Goal: Task Accomplishment & Management: Manage account settings

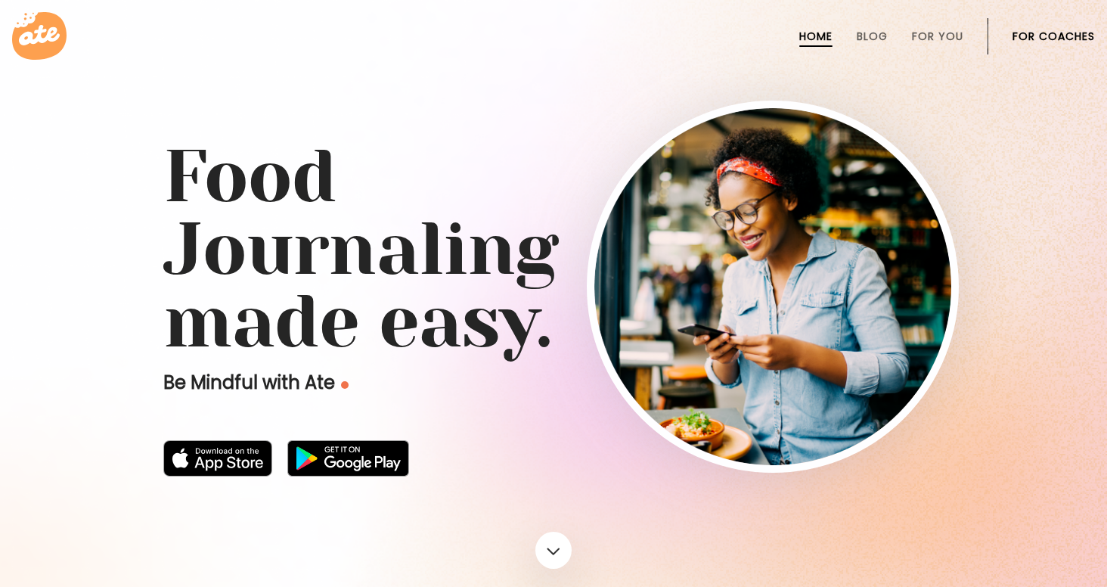
click at [1067, 36] on link "For Coaches" at bounding box center [1054, 36] width 82 height 12
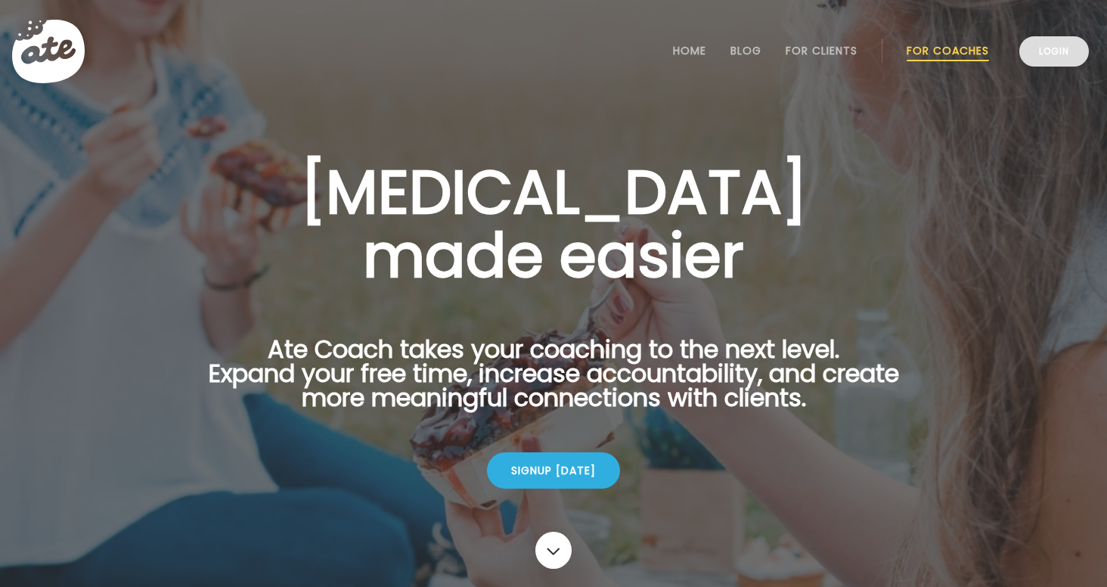
click at [1059, 50] on link "Login" at bounding box center [1054, 51] width 70 height 30
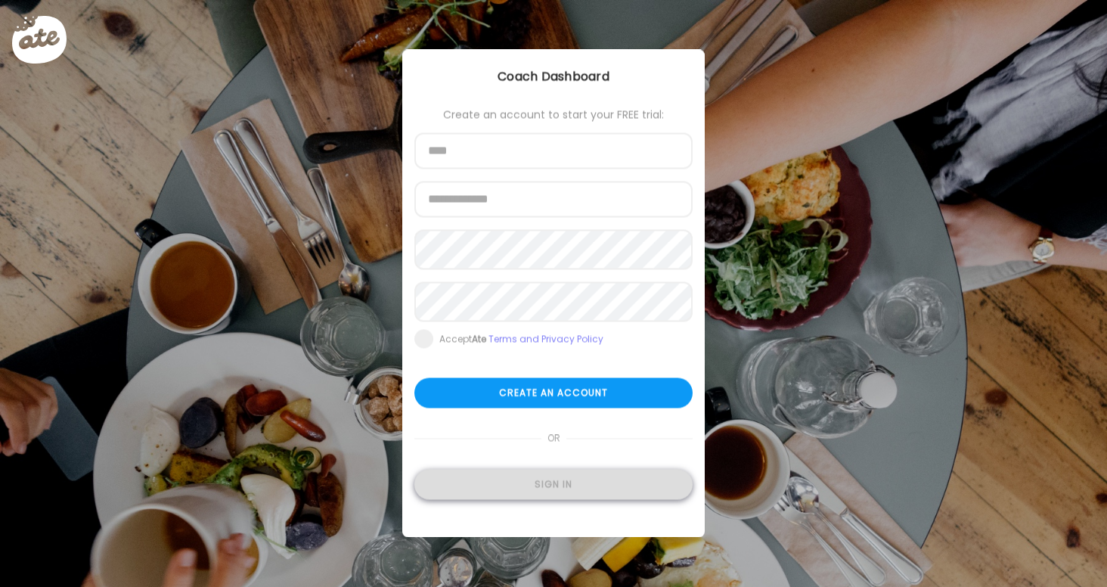
click at [569, 492] on div "Sign in" at bounding box center [553, 485] width 278 height 30
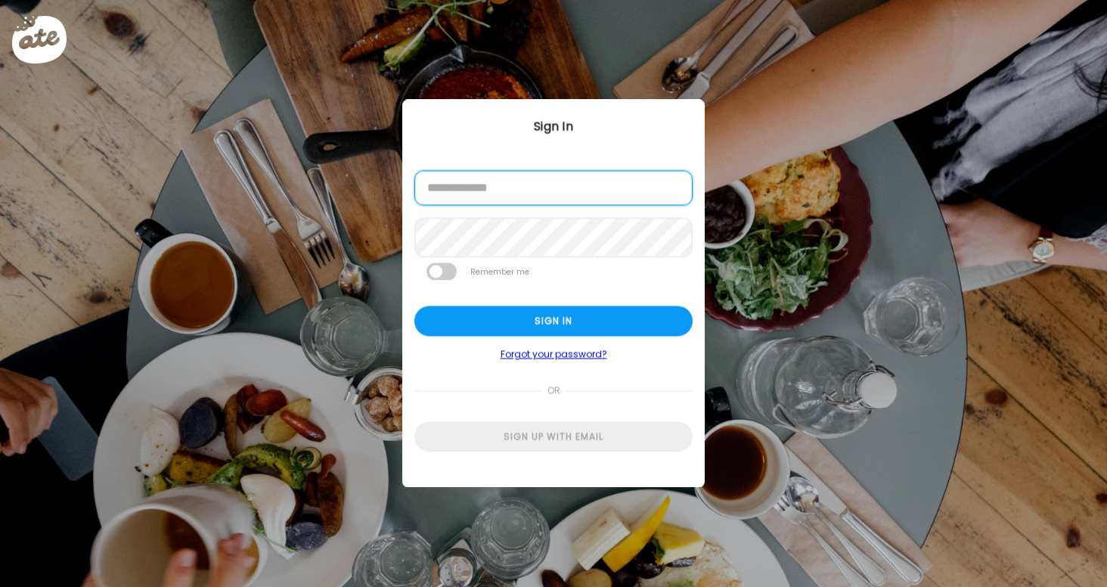
type input "**********"
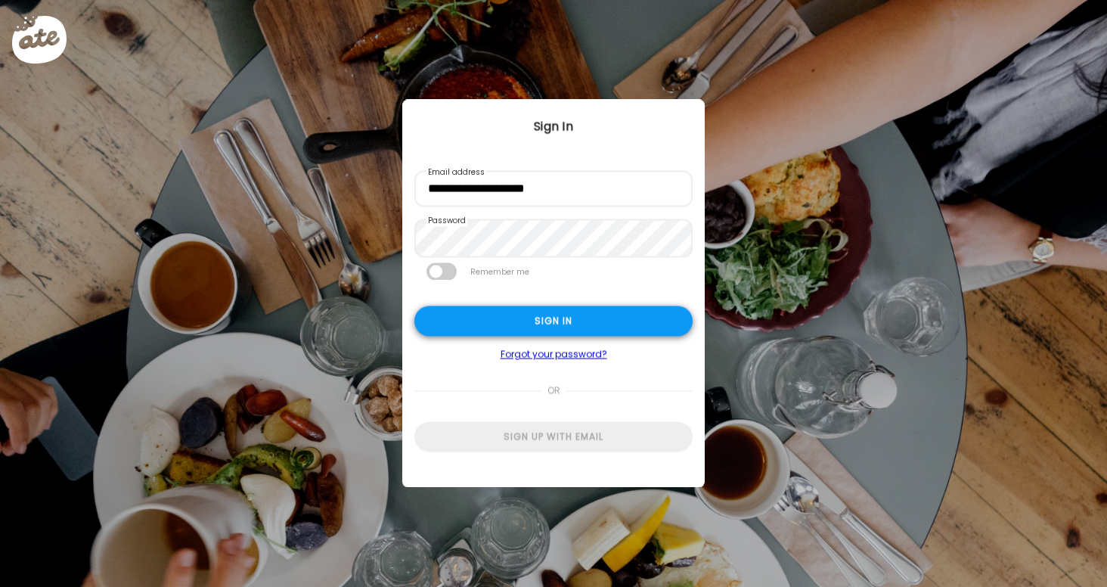
click at [528, 322] on div "Sign in" at bounding box center [553, 321] width 278 height 30
type textarea "**********"
type input "**********"
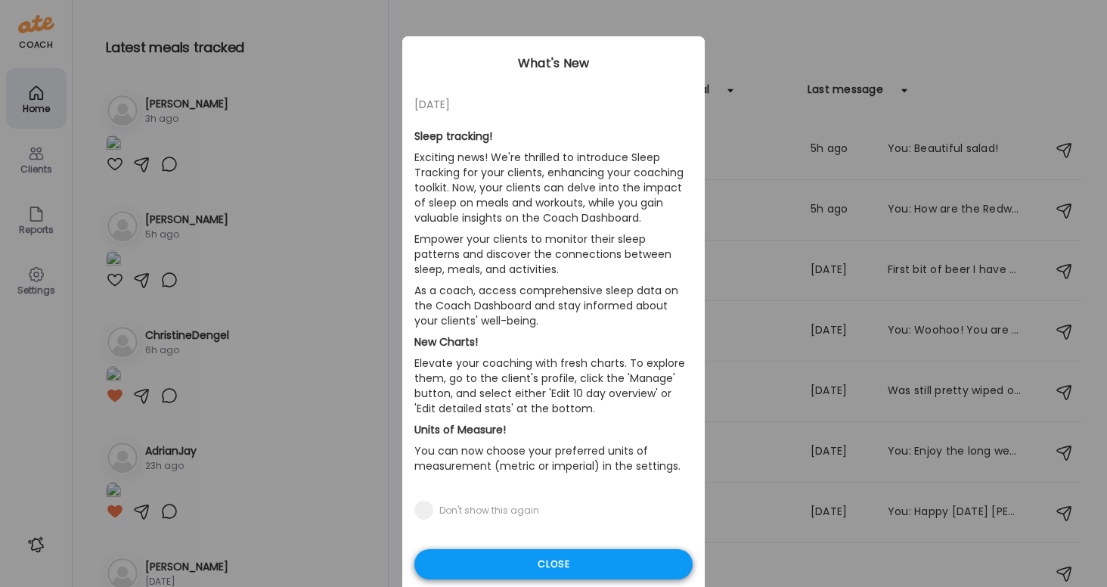
click at [571, 563] on div "Close" at bounding box center [553, 564] width 278 height 30
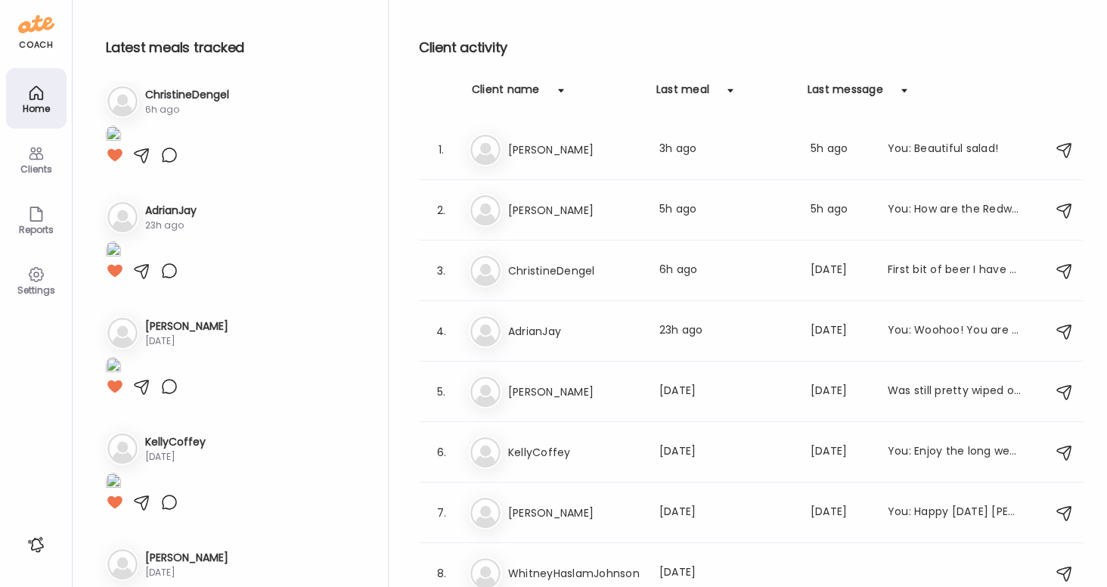
scroll to position [242, 0]
click at [121, 29] on img at bounding box center [113, 18] width 15 height 20
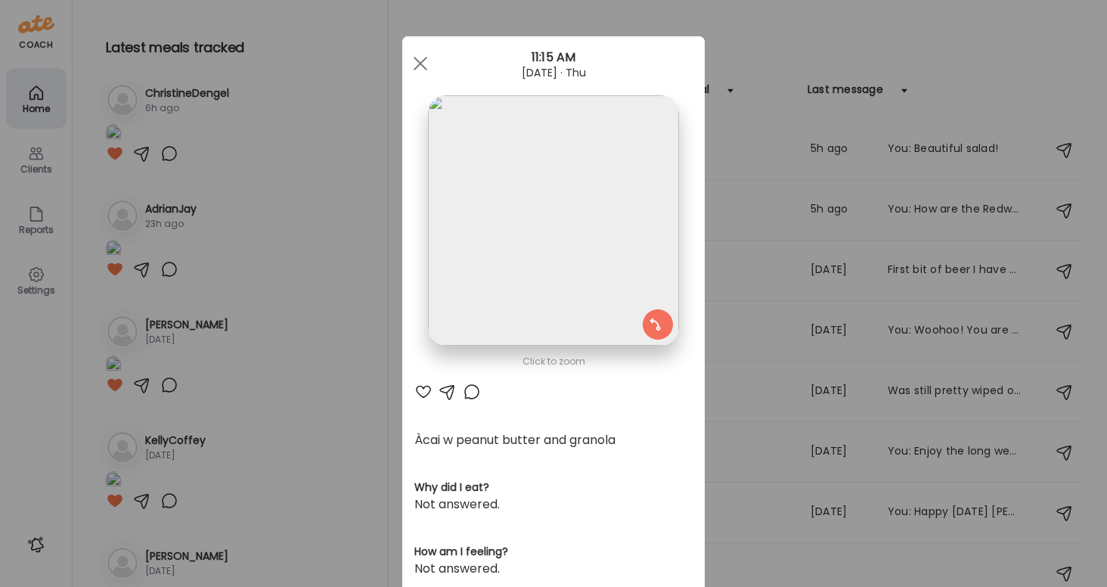
click at [445, 389] on div at bounding box center [448, 392] width 18 height 18
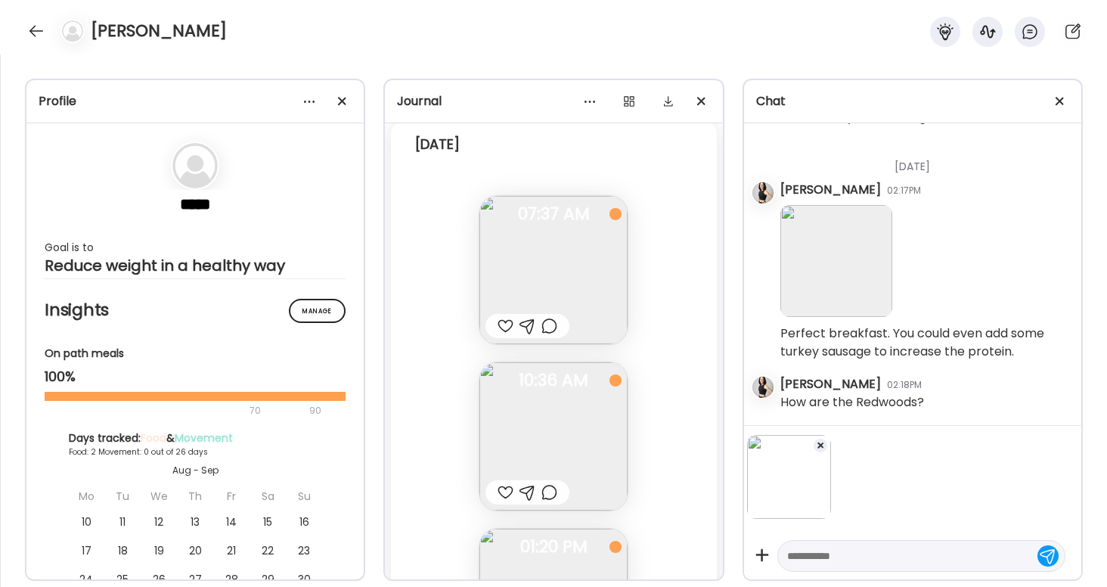
scroll to position [11037, 0]
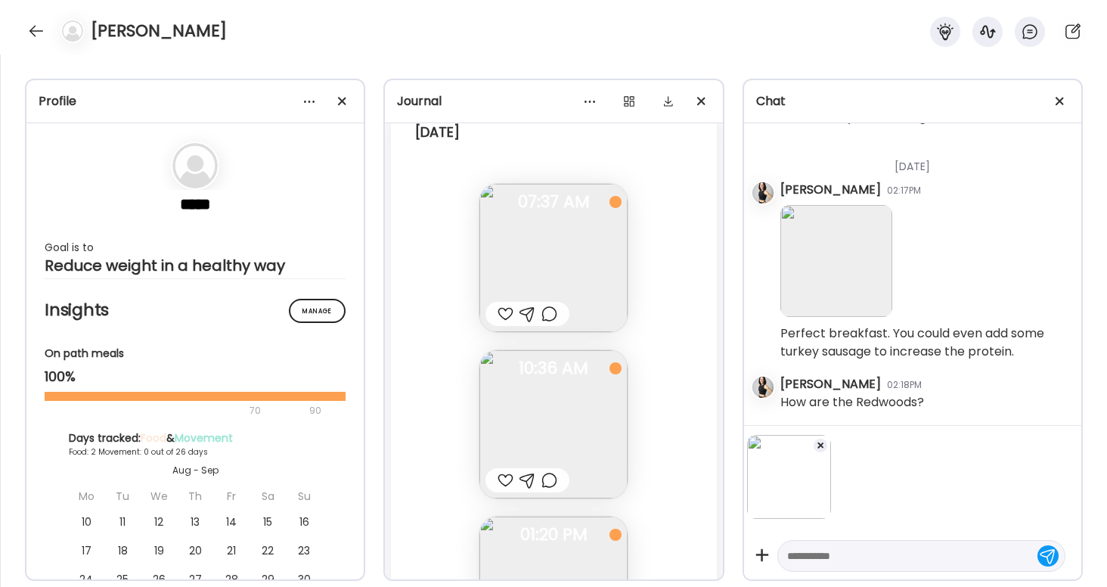
click at [502, 312] on div at bounding box center [506, 314] width 16 height 18
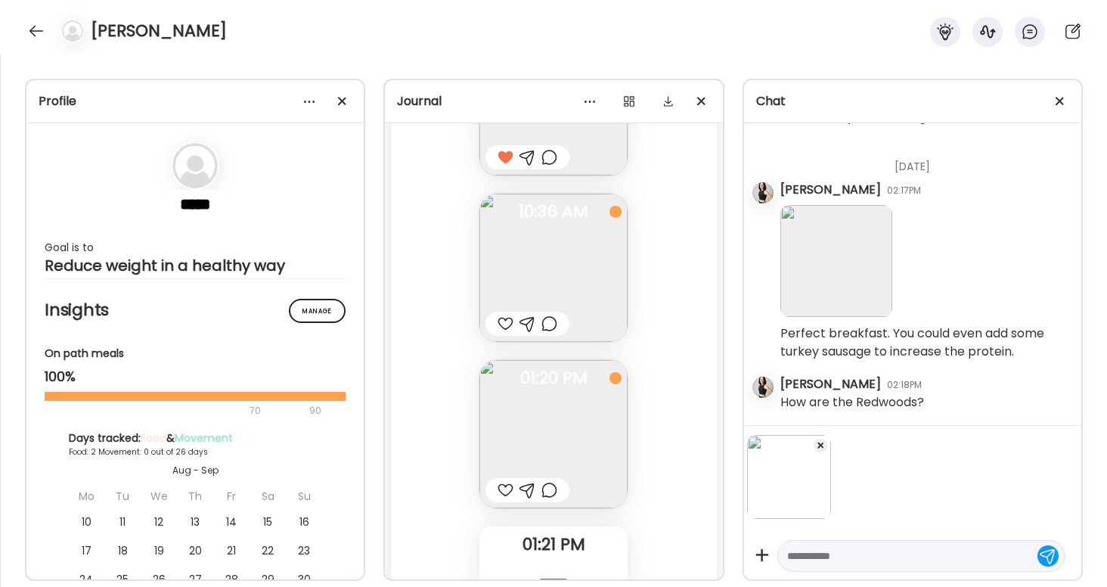
scroll to position [11199, 0]
click at [504, 314] on div at bounding box center [506, 318] width 16 height 18
click at [521, 455] on img at bounding box center [553, 429] width 148 height 148
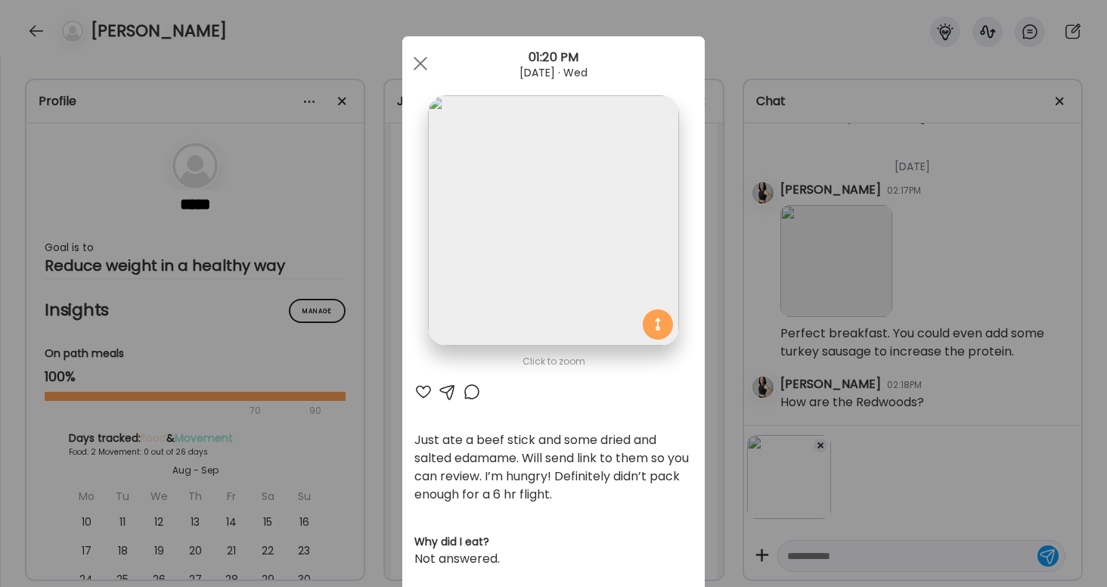
click at [427, 393] on div at bounding box center [423, 392] width 18 height 18
